Goal: Use online tool/utility: Use online tool/utility

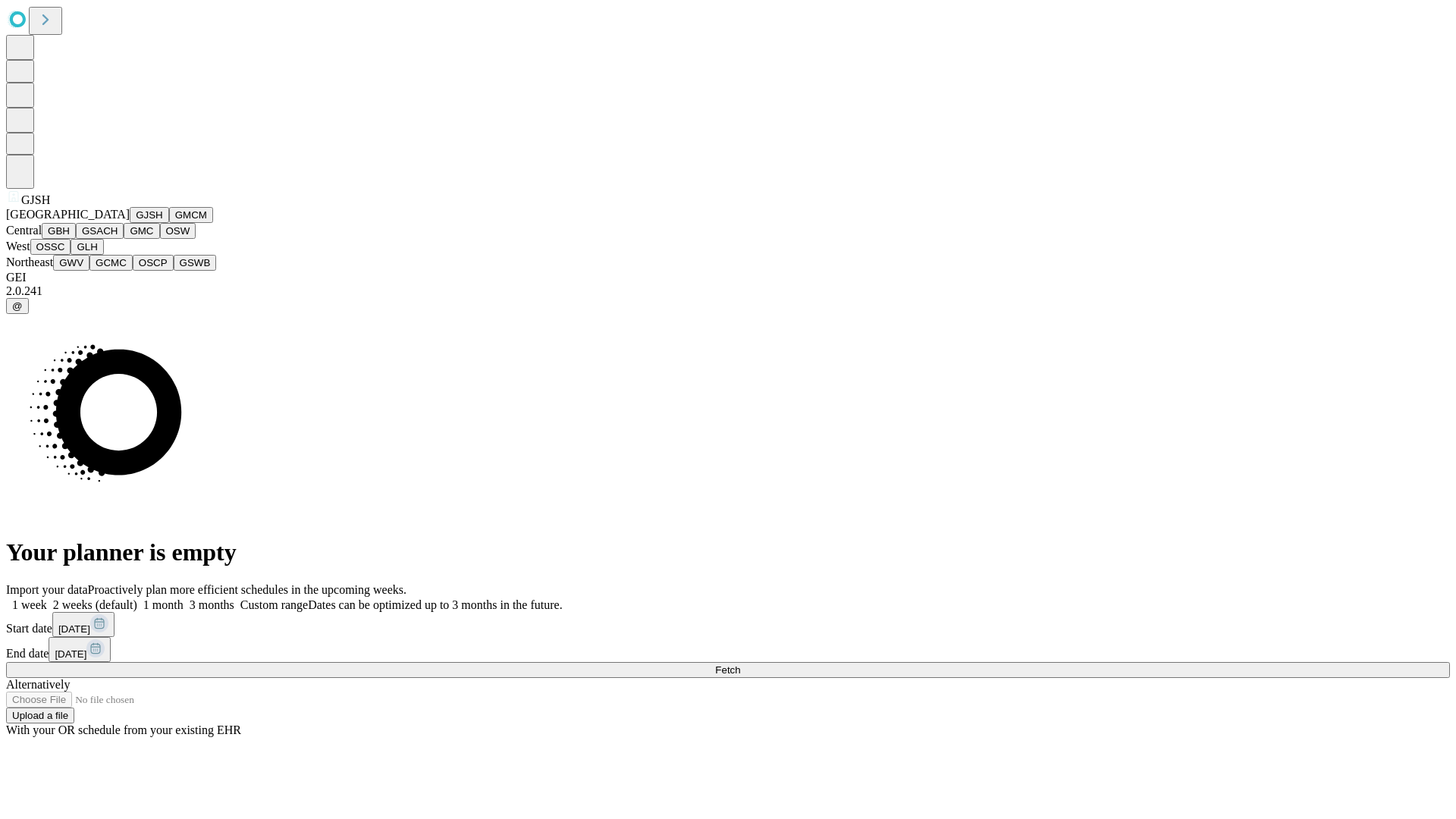
click at [130, 223] on button "GJSH" at bounding box center [150, 215] width 39 height 16
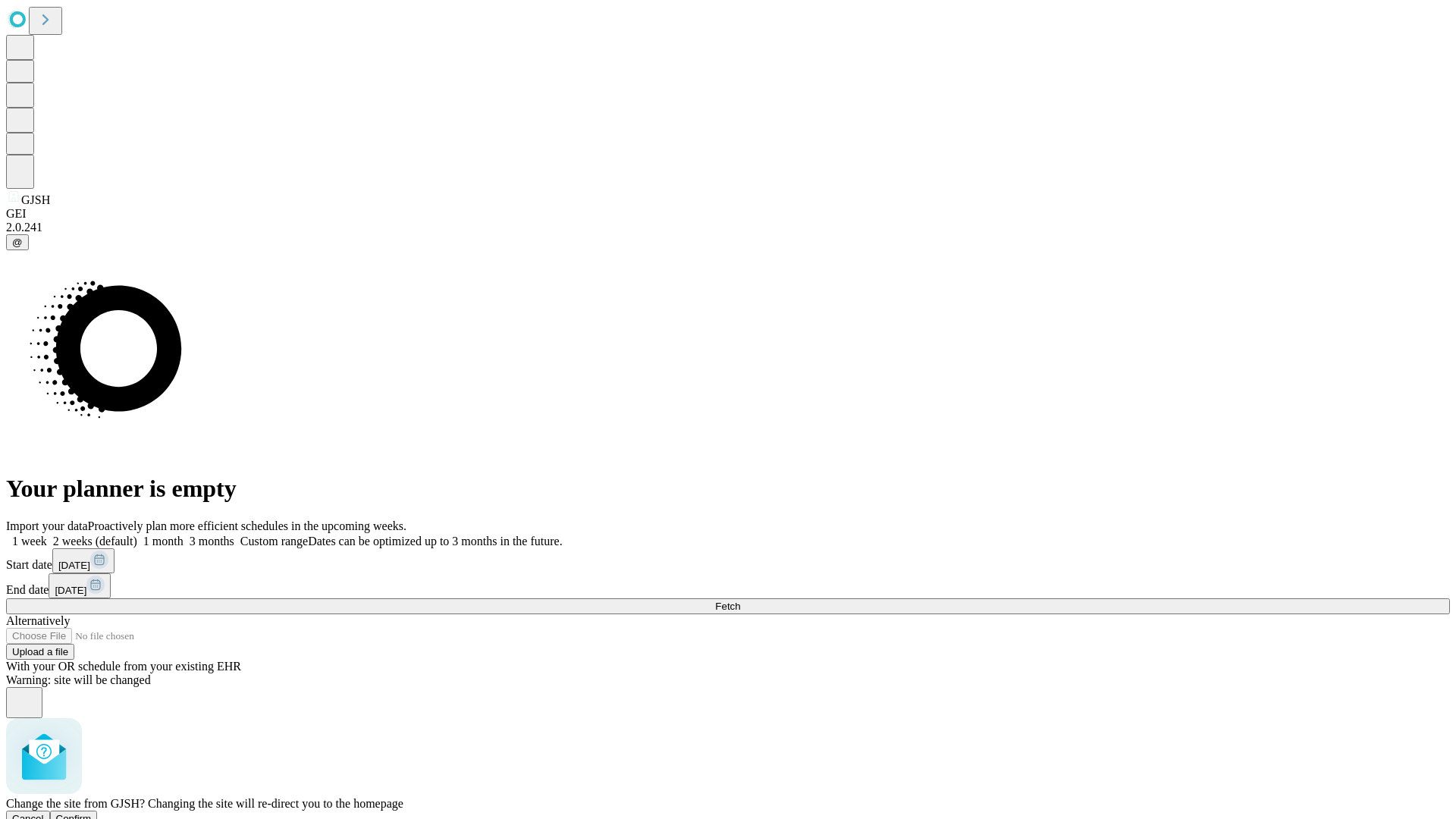
click at [92, 813] on span "Confirm" at bounding box center [74, 818] width 36 height 11
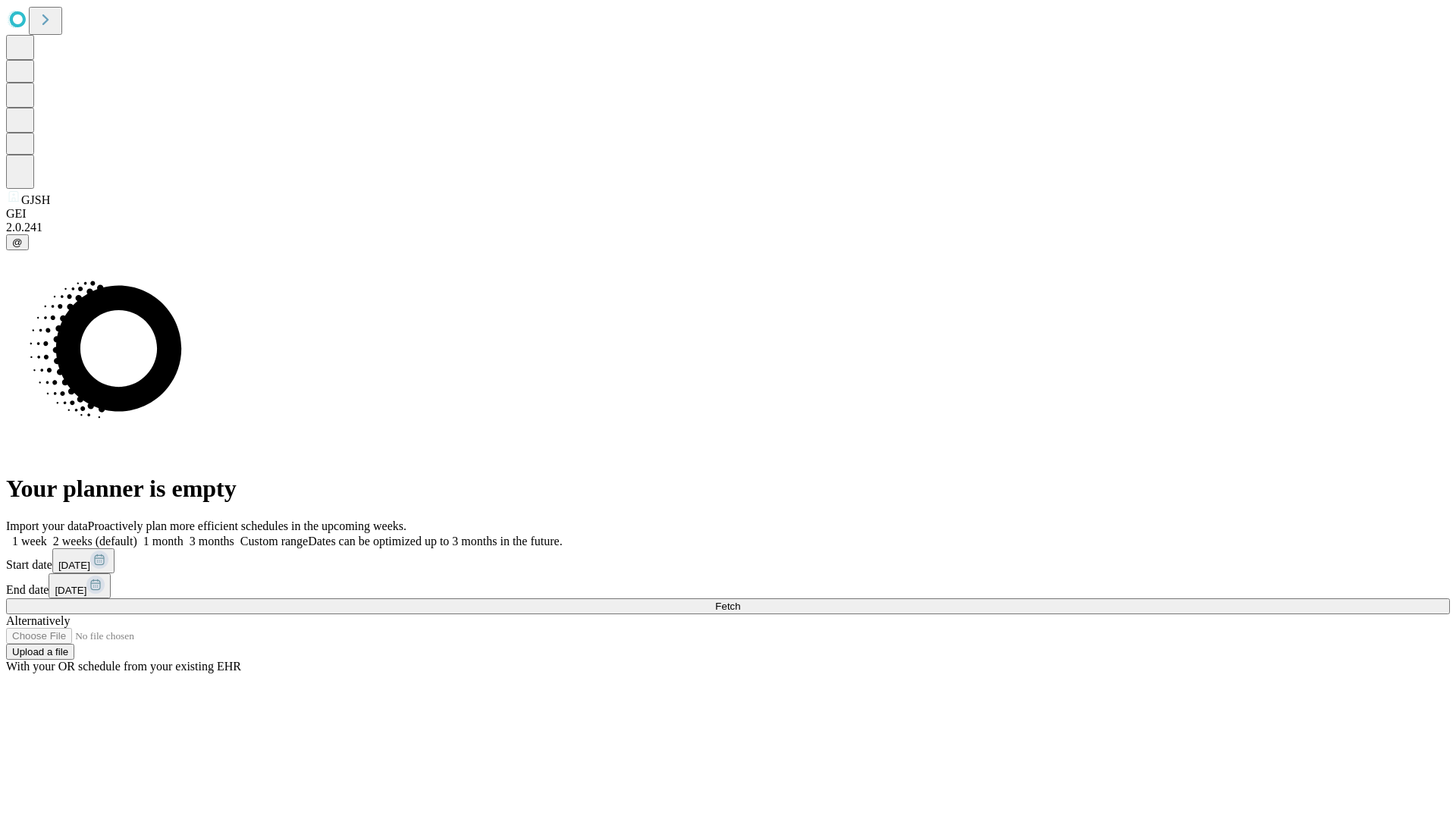
click at [183, 534] on label "1 month" at bounding box center [161, 540] width 46 height 13
click at [740, 601] on span "Fetch" at bounding box center [727, 606] width 25 height 11
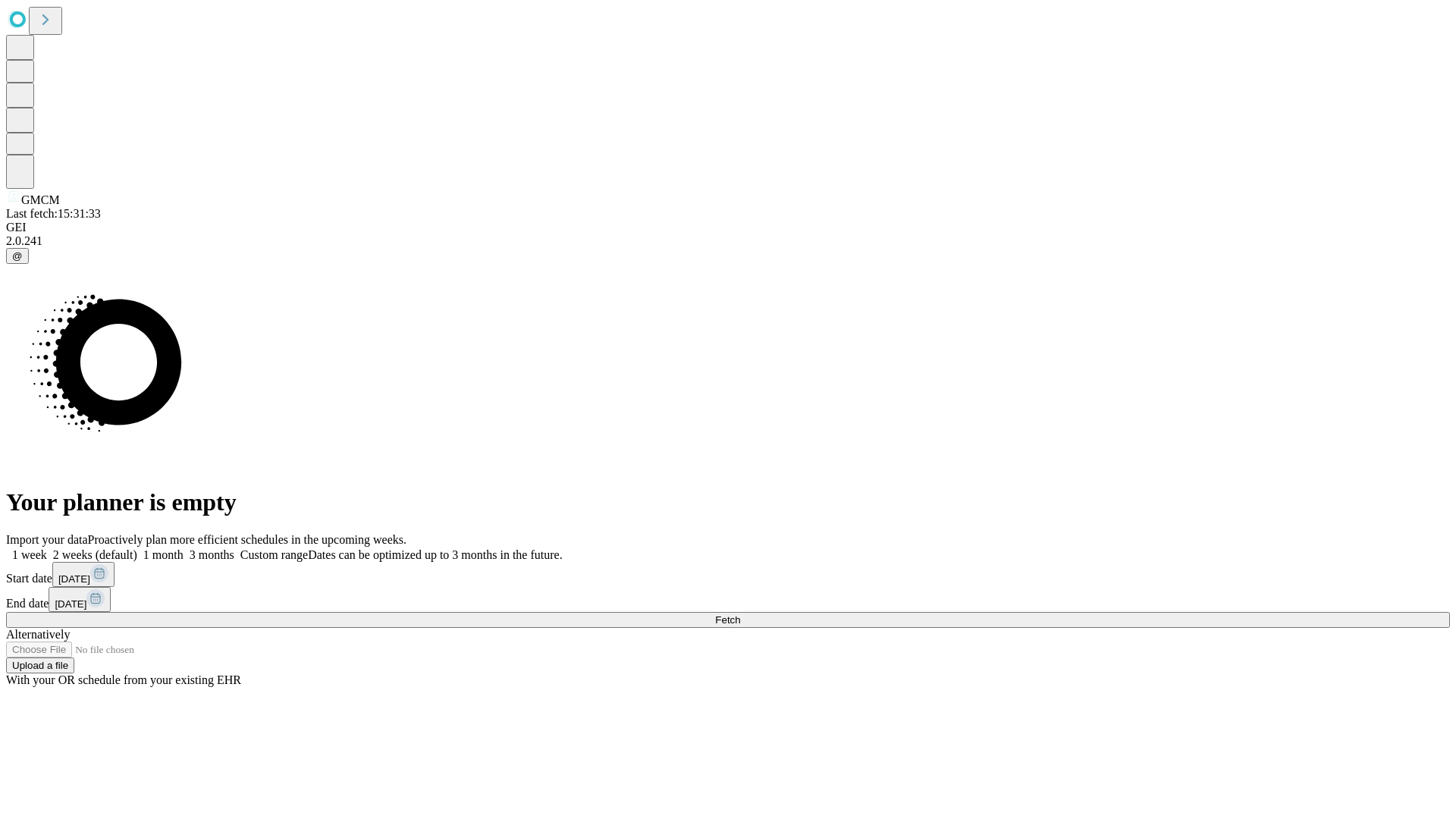
click at [183, 548] on label "1 month" at bounding box center [161, 554] width 46 height 13
click at [740, 614] on span "Fetch" at bounding box center [727, 619] width 25 height 11
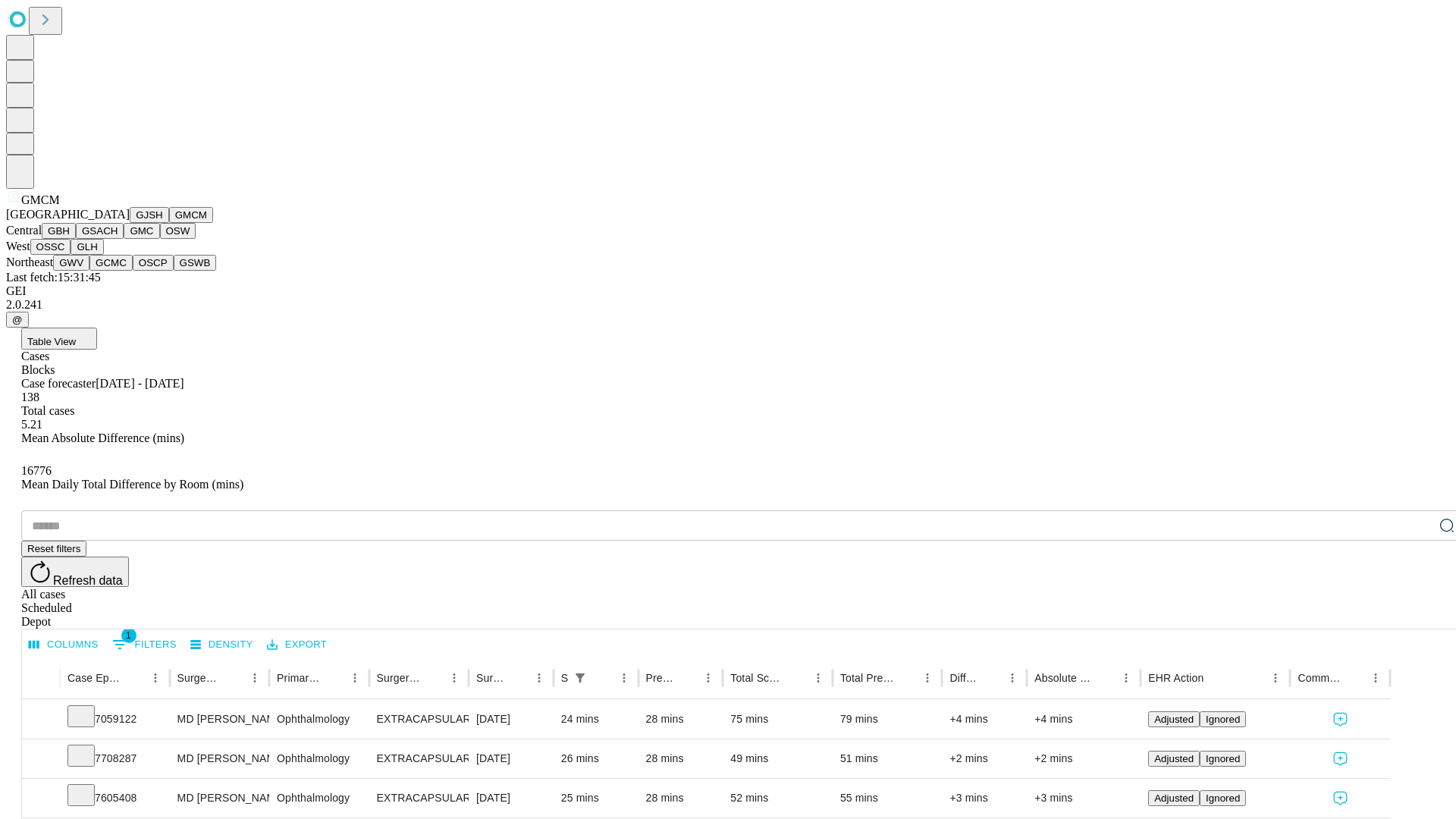
click at [76, 239] on button "GBH" at bounding box center [59, 230] width 34 height 16
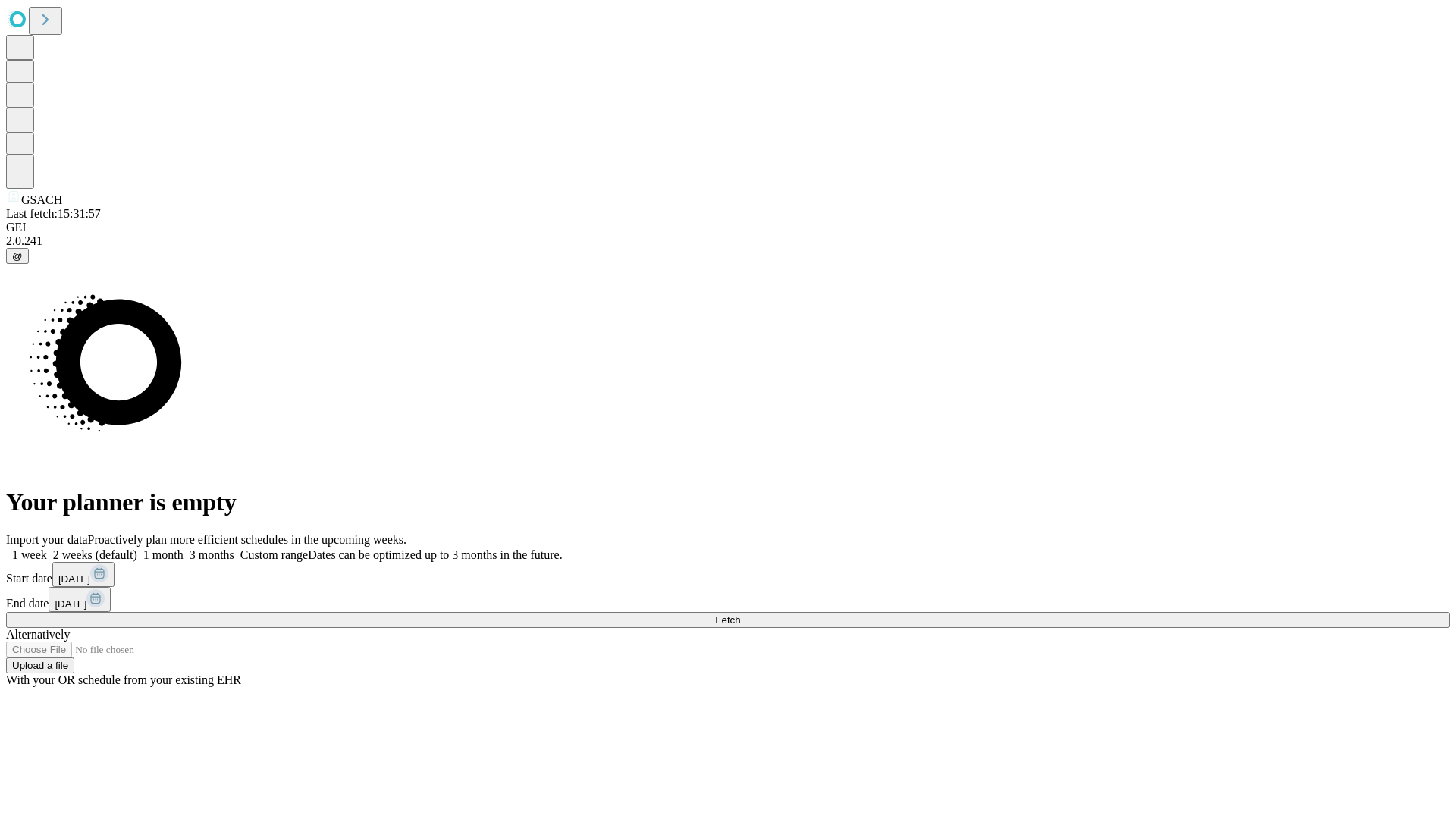
click at [183, 548] on label "1 month" at bounding box center [161, 554] width 46 height 13
click at [740, 614] on span "Fetch" at bounding box center [727, 619] width 25 height 11
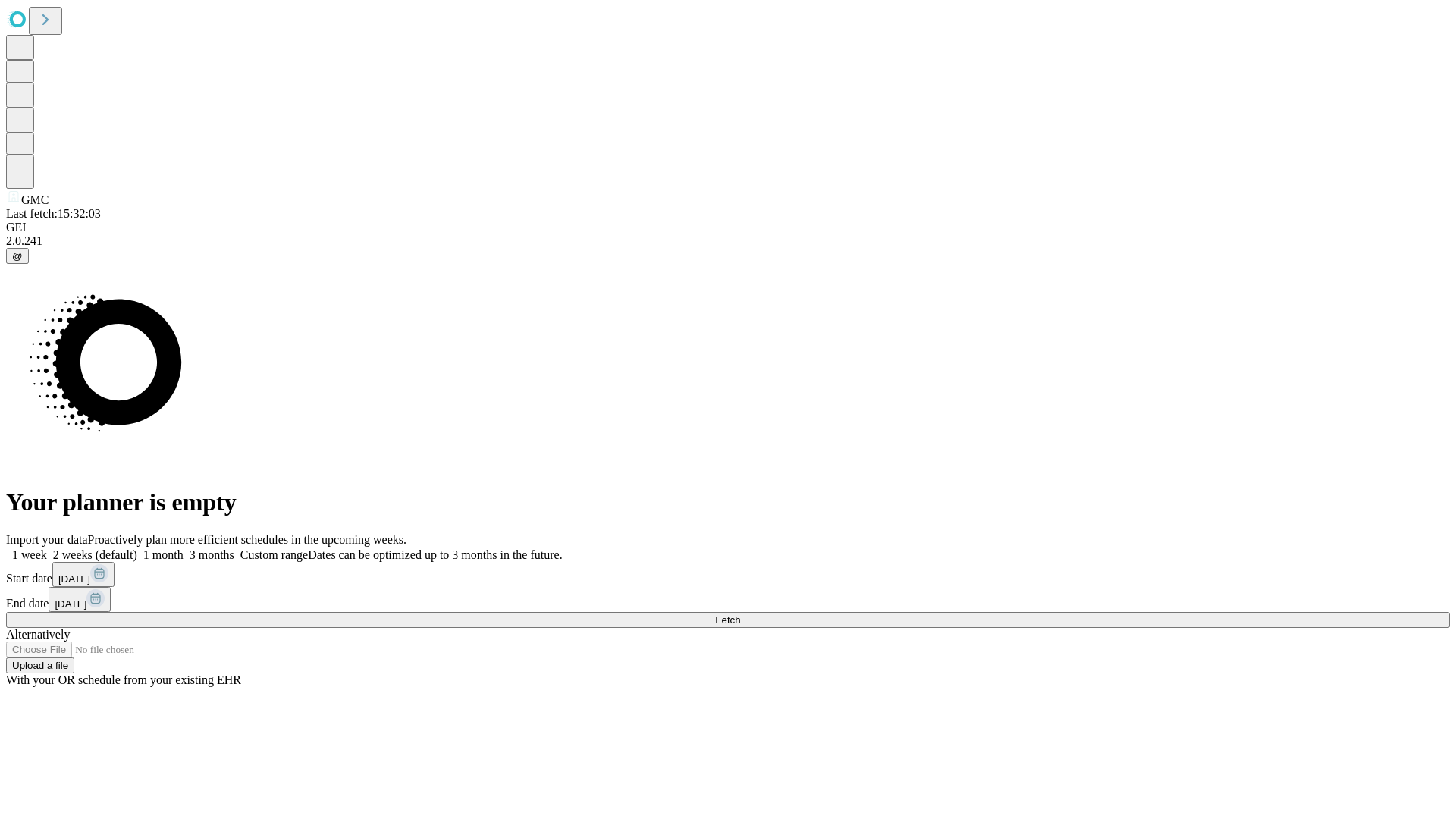
click at [183, 548] on label "1 month" at bounding box center [161, 554] width 46 height 13
click at [740, 614] on span "Fetch" at bounding box center [727, 619] width 25 height 11
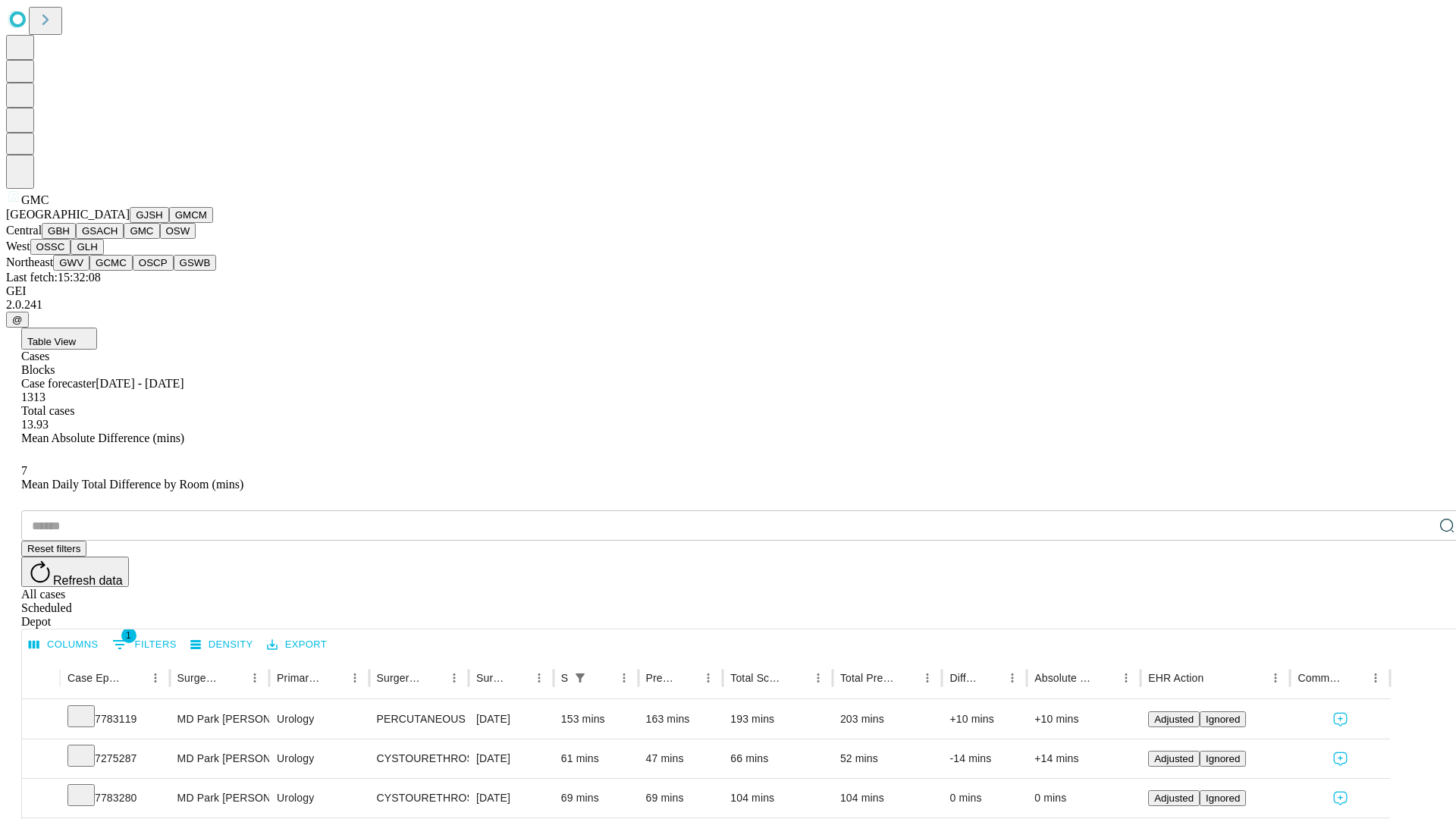
click at [160, 239] on button "OSW" at bounding box center [178, 230] width 37 height 16
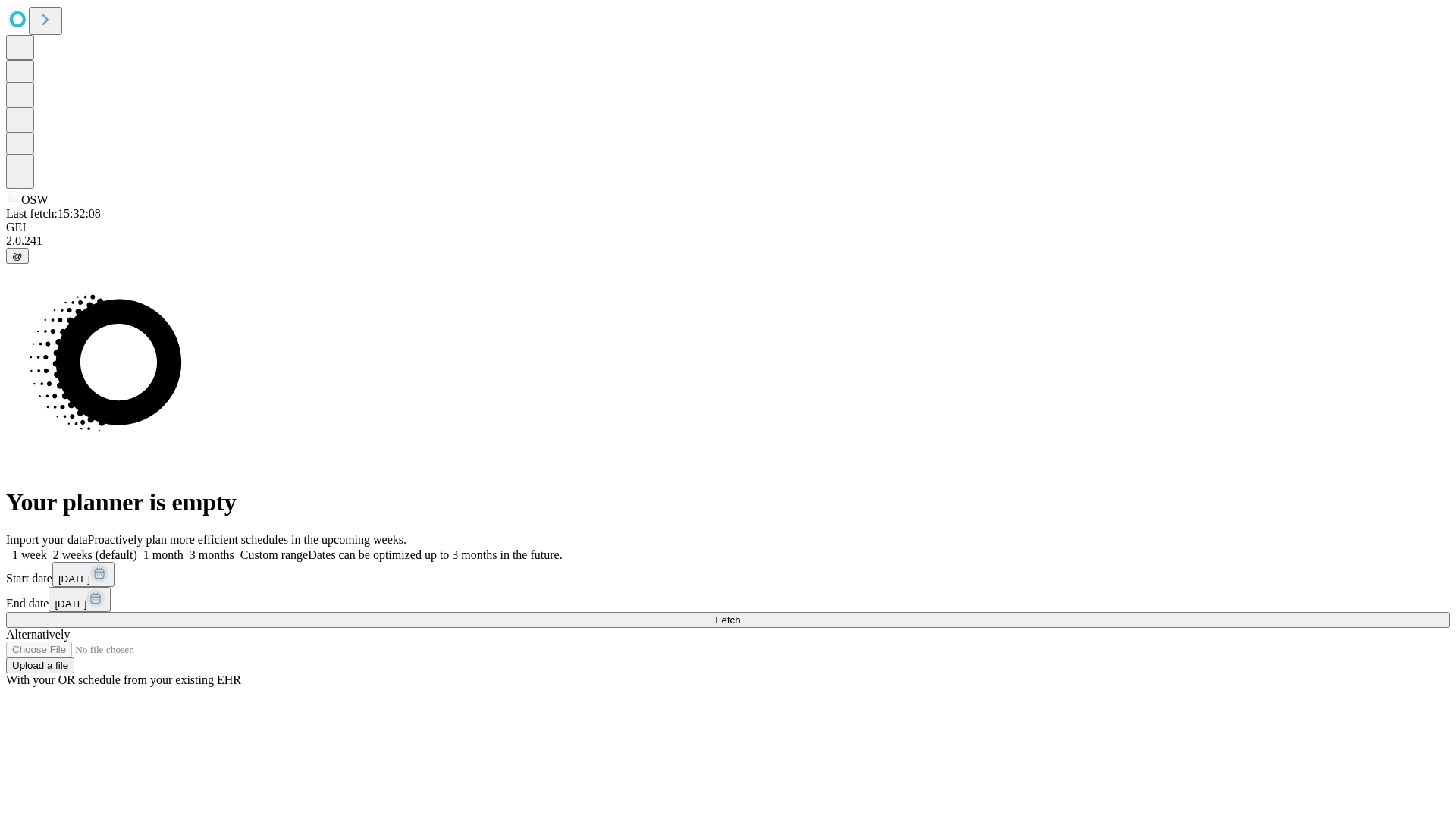
click at [183, 548] on label "1 month" at bounding box center [161, 554] width 46 height 13
click at [740, 614] on span "Fetch" at bounding box center [727, 619] width 25 height 11
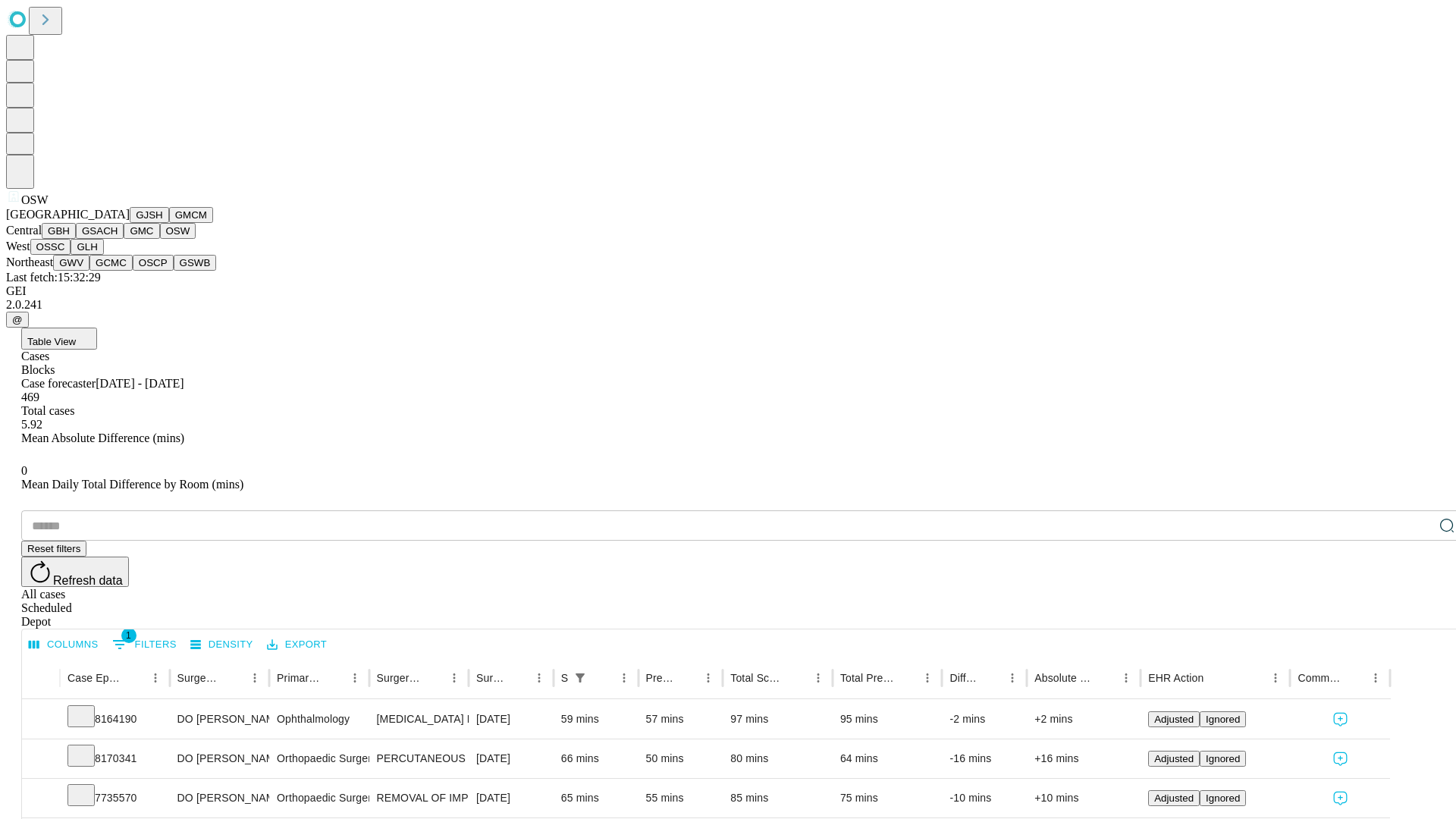
click at [71, 255] on button "OSSC" at bounding box center [51, 246] width 41 height 16
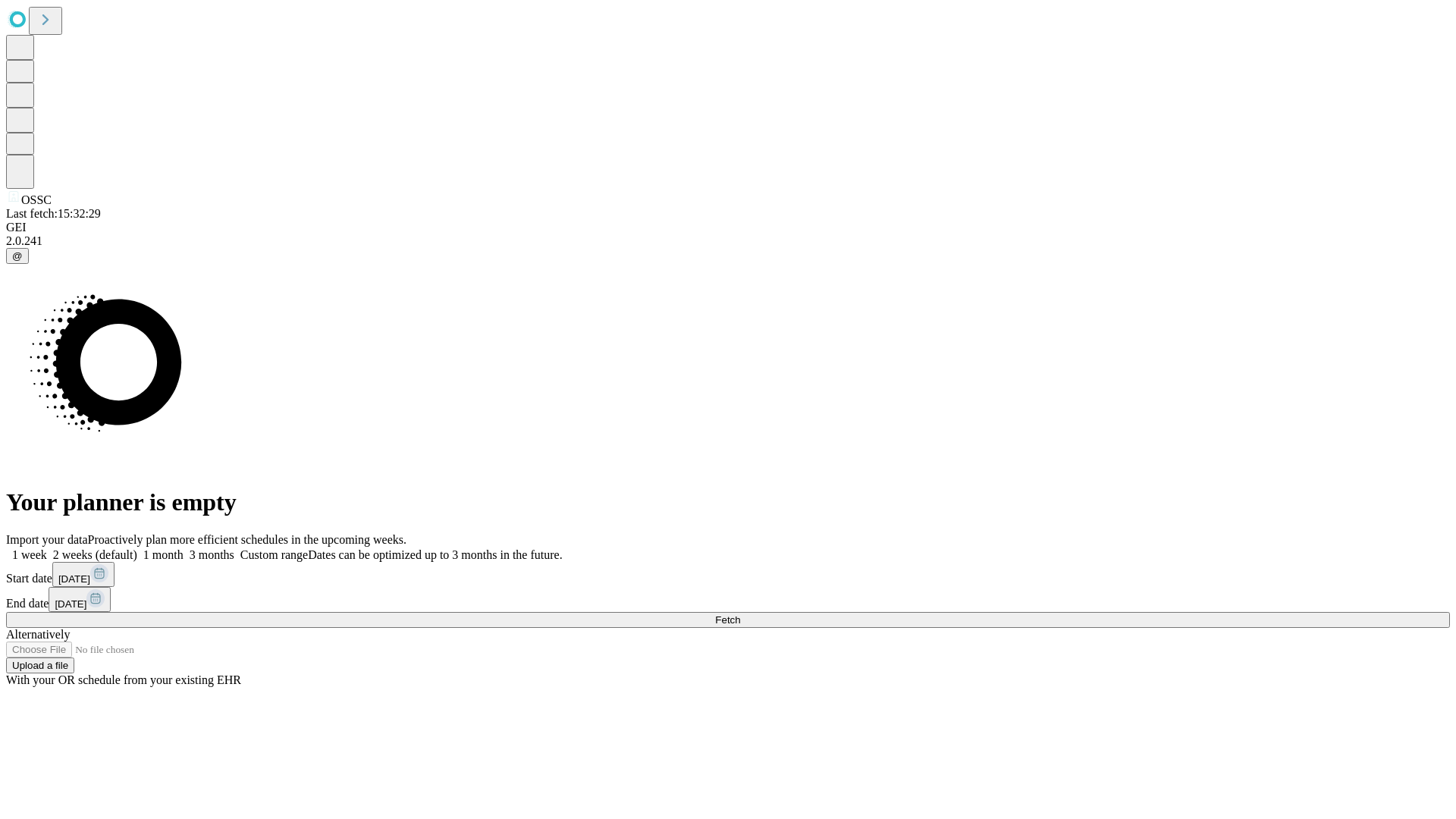
click at [740, 614] on span "Fetch" at bounding box center [727, 619] width 25 height 11
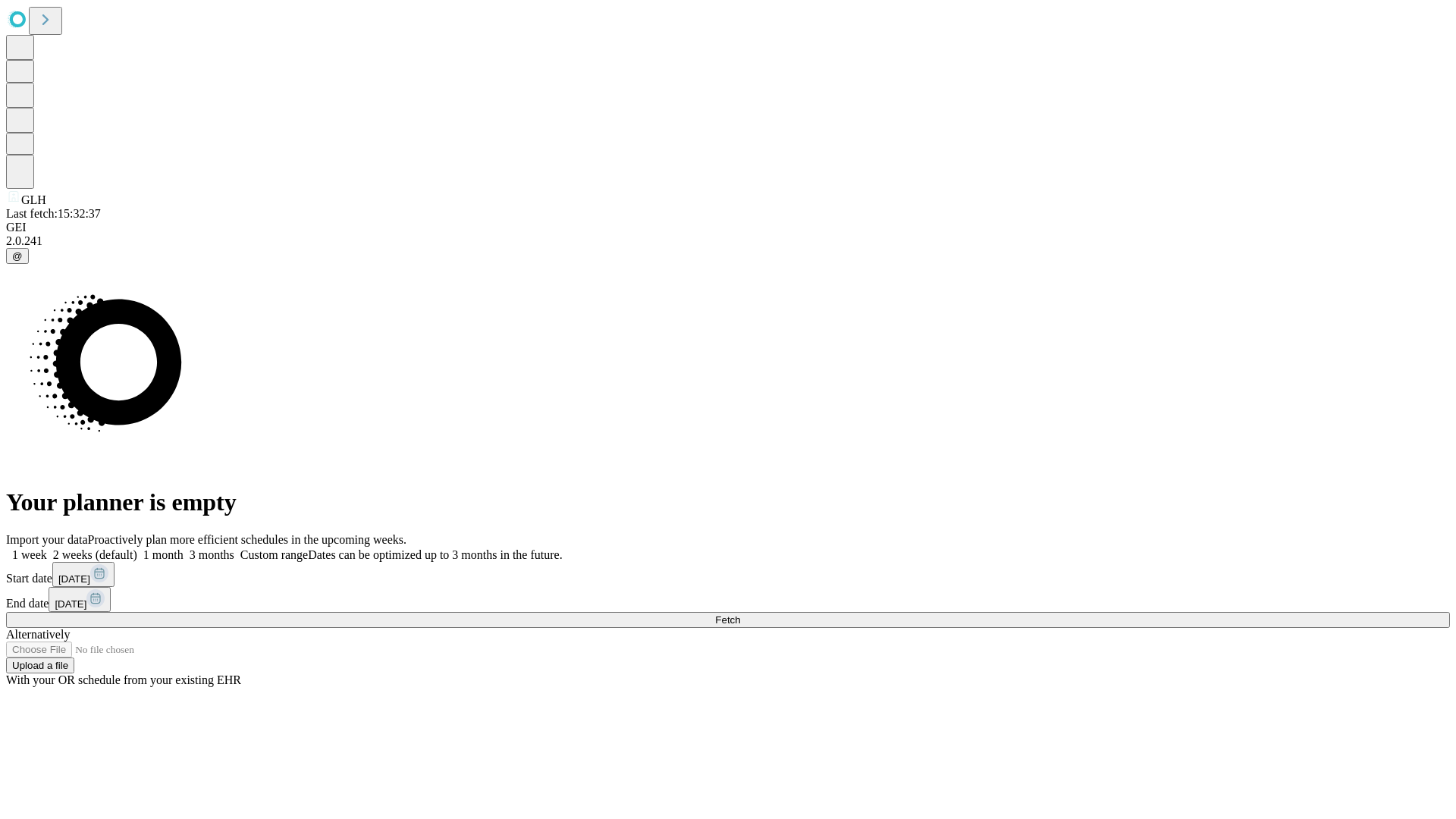
click at [183, 548] on label "1 month" at bounding box center [161, 554] width 46 height 13
click at [740, 614] on span "Fetch" at bounding box center [727, 619] width 25 height 11
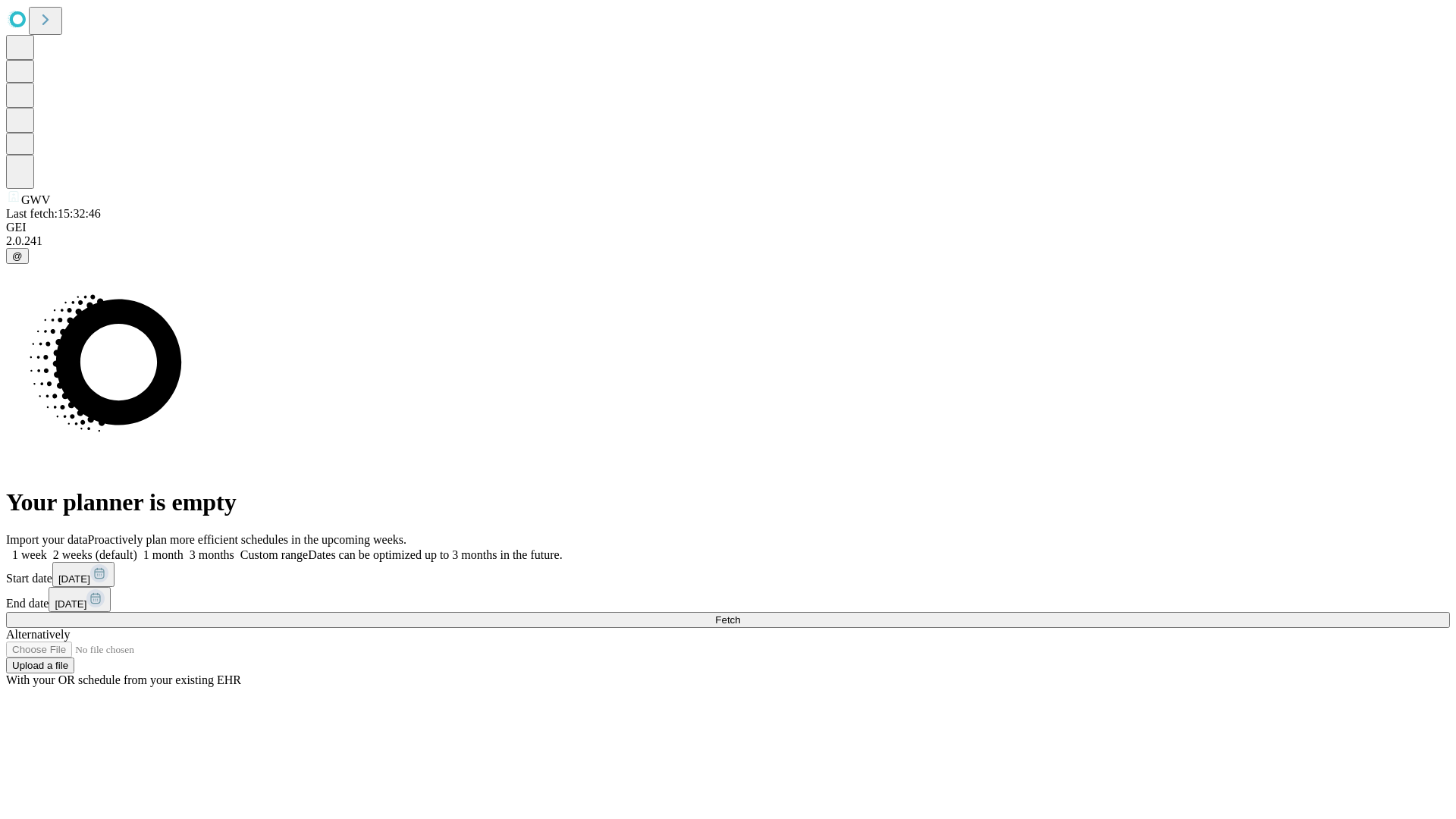
click at [183, 548] on label "1 month" at bounding box center [161, 554] width 46 height 13
click at [740, 614] on span "Fetch" at bounding box center [727, 619] width 25 height 11
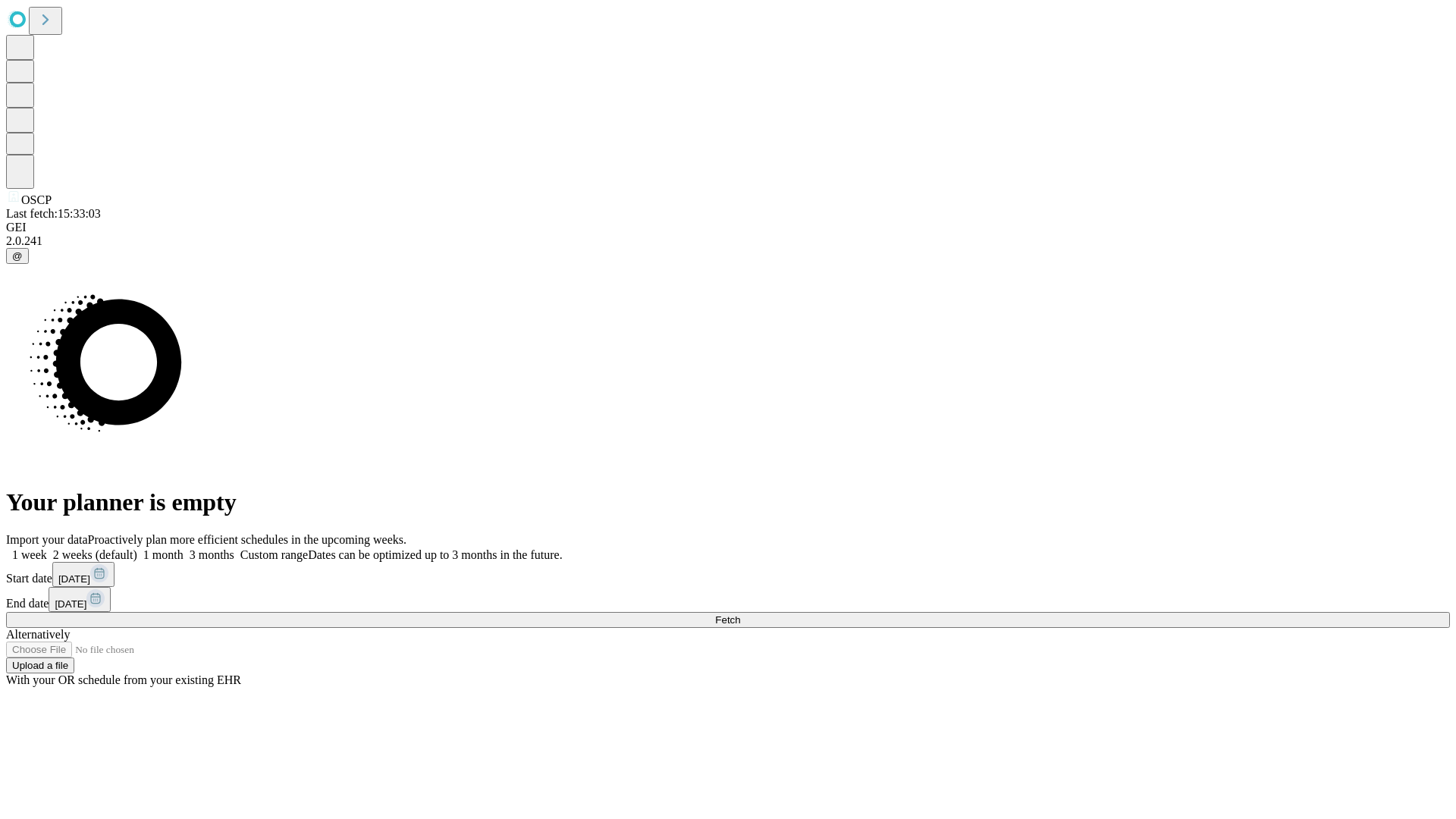
click at [740, 614] on span "Fetch" at bounding box center [727, 619] width 25 height 11
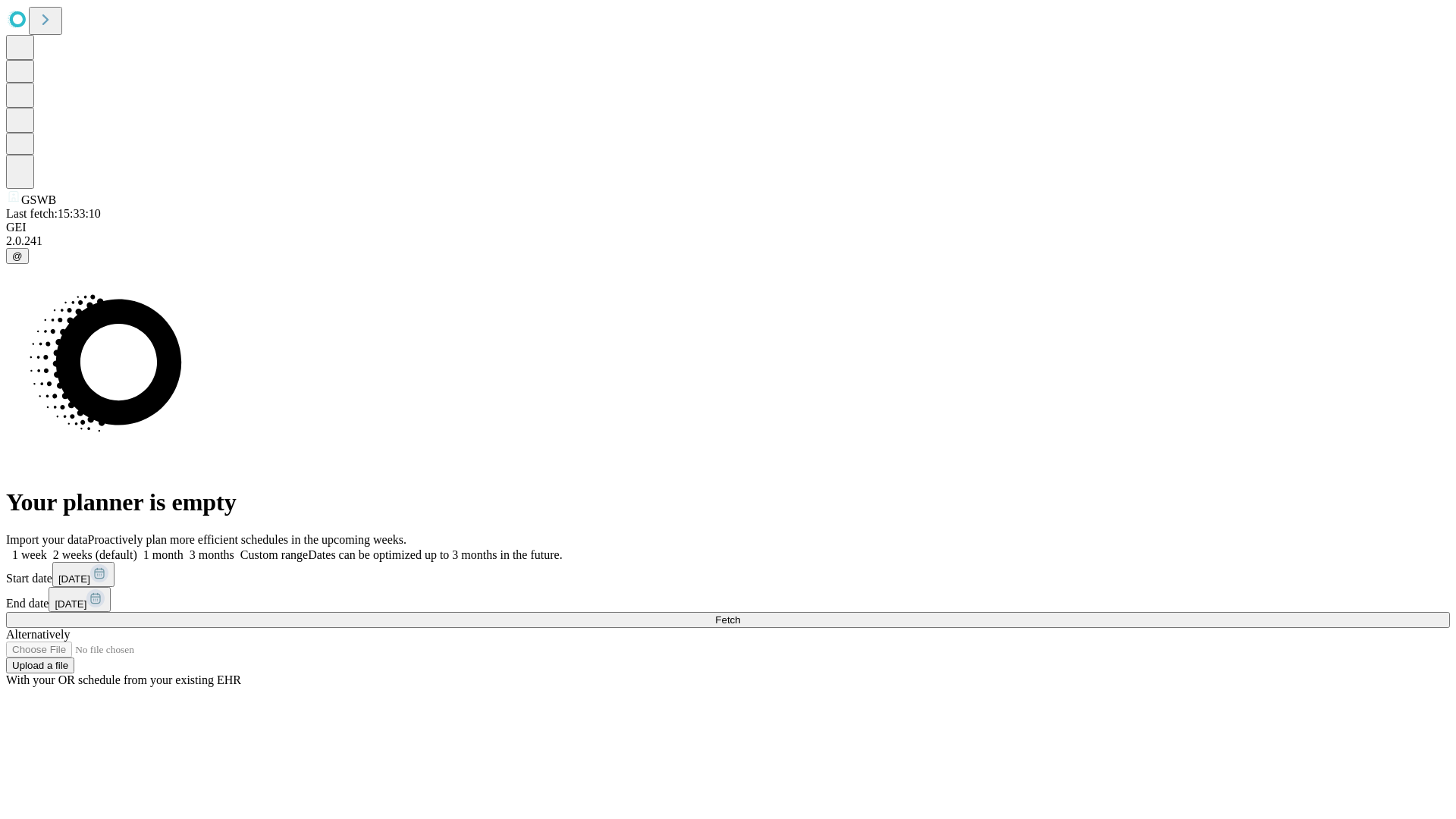
click at [740, 614] on span "Fetch" at bounding box center [727, 619] width 25 height 11
